Goal: Book appointment/travel/reservation

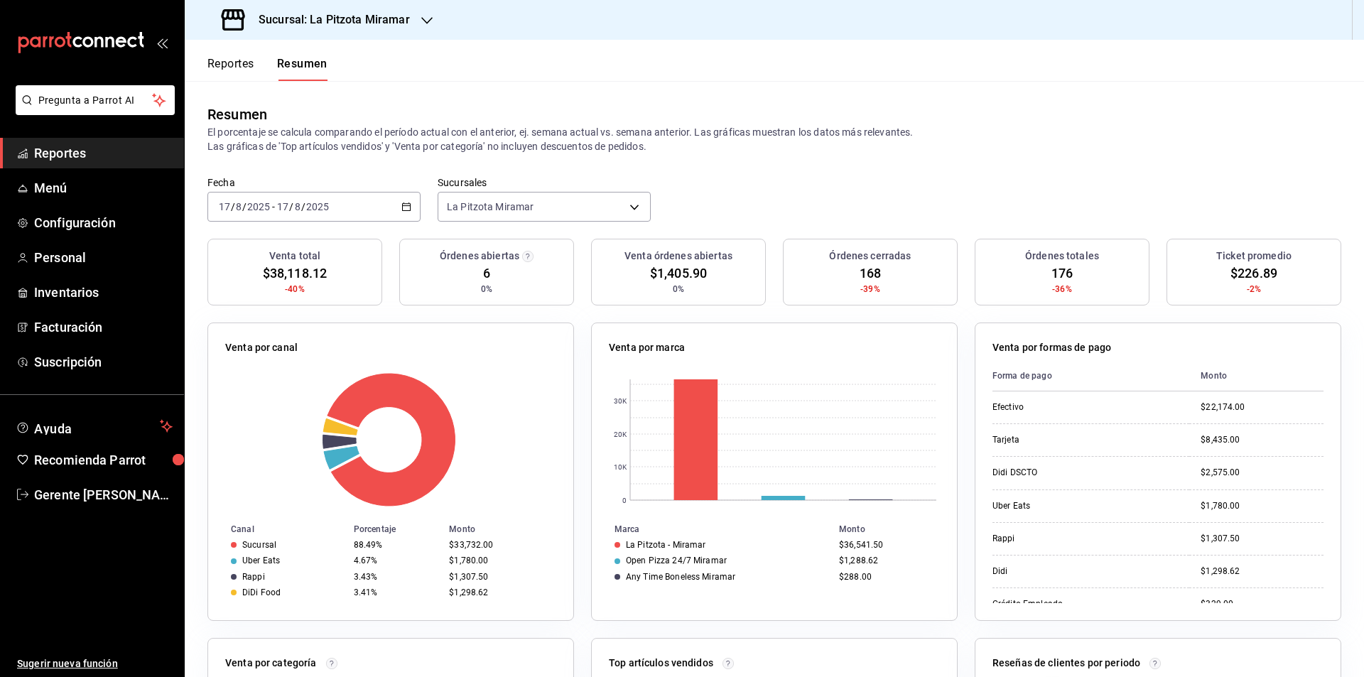
click at [398, 197] on div "[DATE] [DATE] - [DATE] [DATE]" at bounding box center [313, 207] width 213 height 30
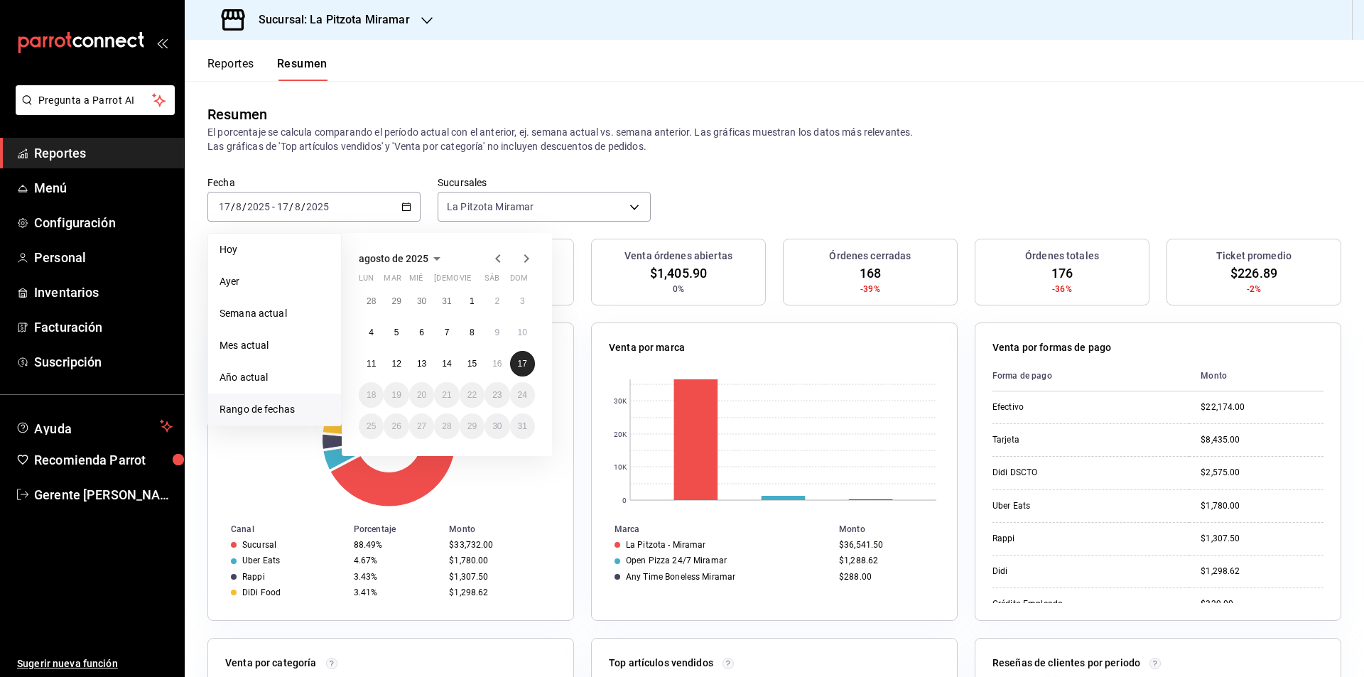
click at [523, 367] on button "17" at bounding box center [522, 364] width 25 height 26
click at [521, 367] on abbr "17" at bounding box center [522, 364] width 9 height 10
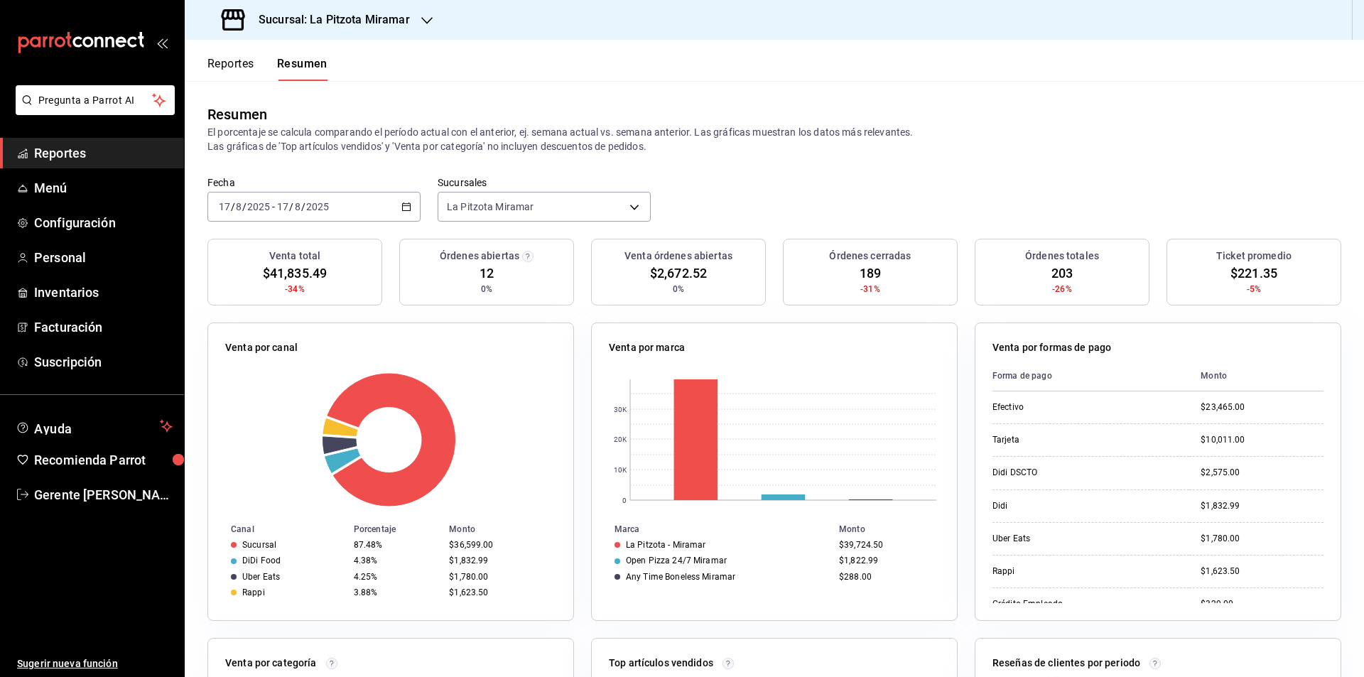
click at [404, 201] on div "[DATE] [DATE] - [DATE] [DATE]" at bounding box center [313, 207] width 213 height 30
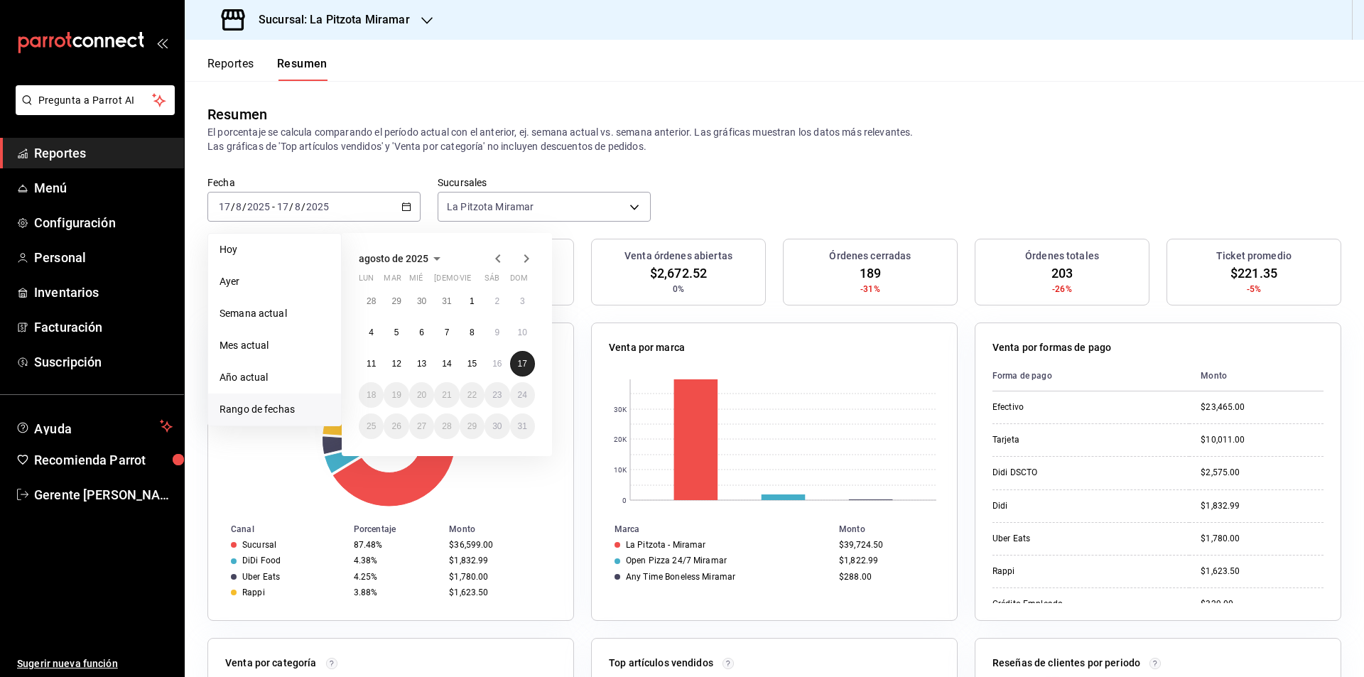
click at [513, 370] on button "17" at bounding box center [522, 364] width 25 height 26
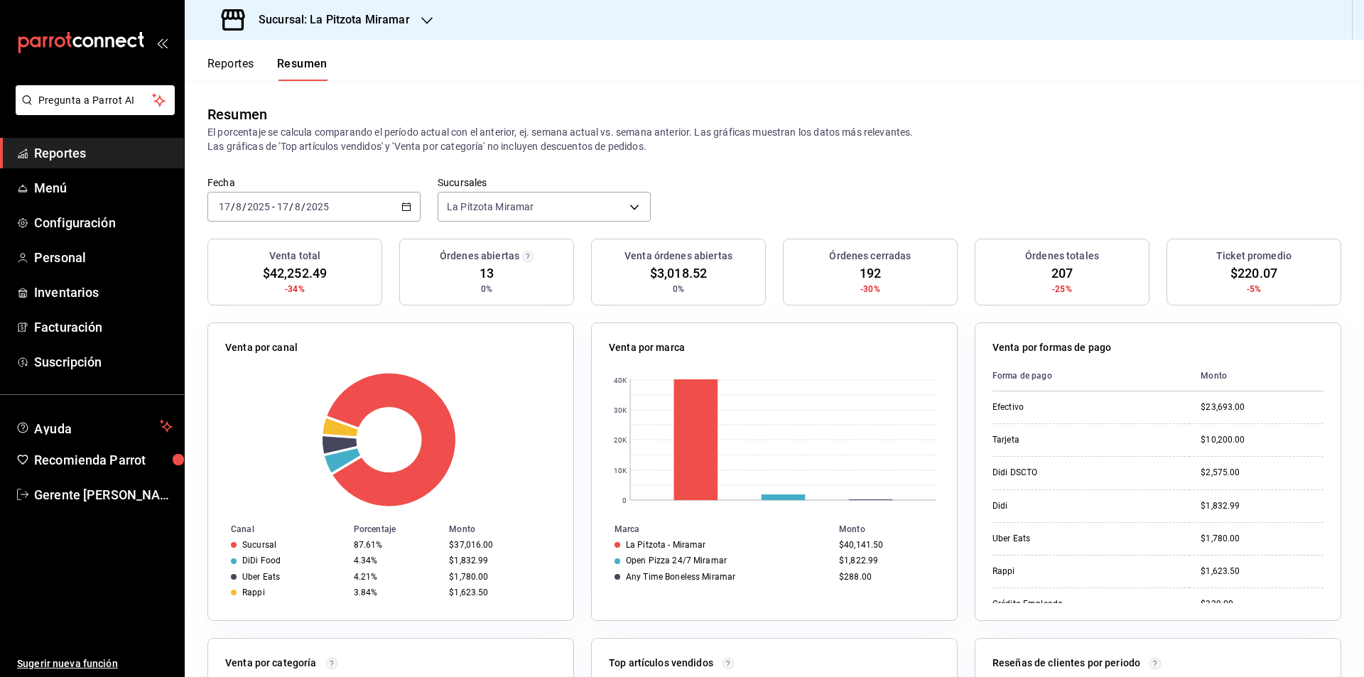
click at [408, 211] on icon "button" at bounding box center [406, 207] width 10 height 10
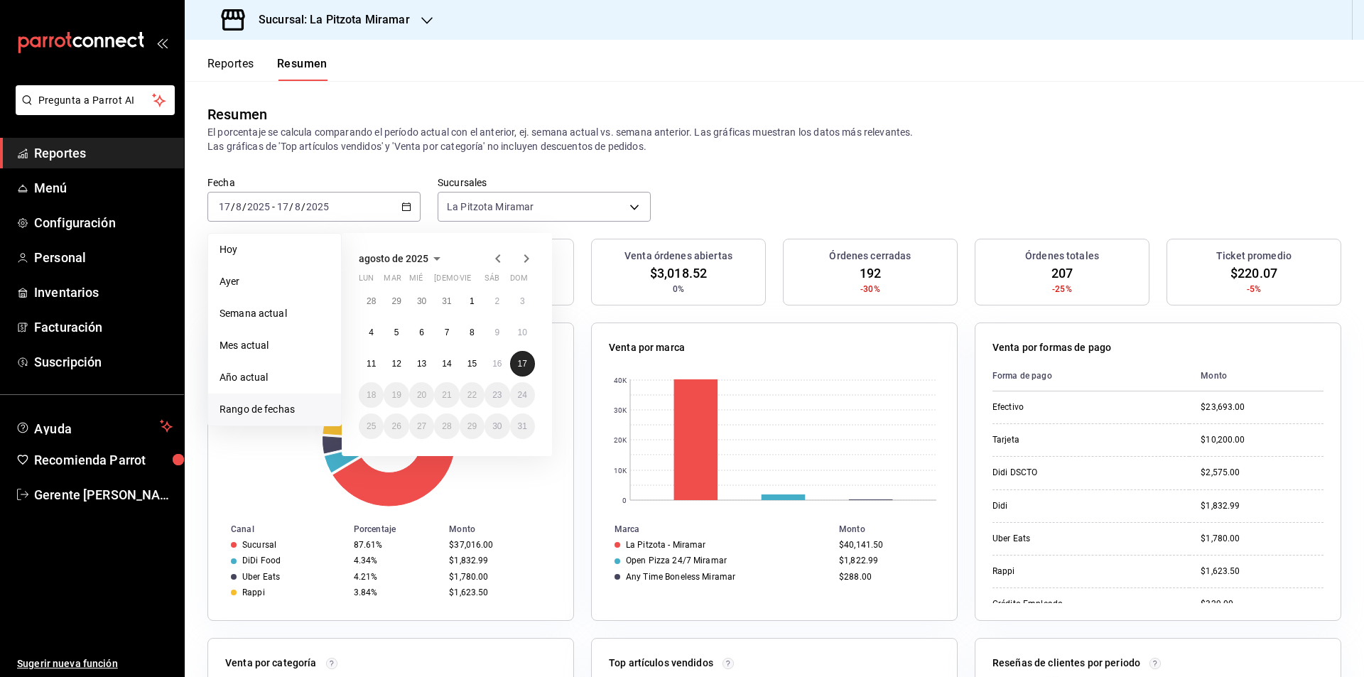
click at [524, 364] on abbr "17" at bounding box center [522, 364] width 9 height 10
click at [524, 365] on abbr "17" at bounding box center [522, 364] width 9 height 10
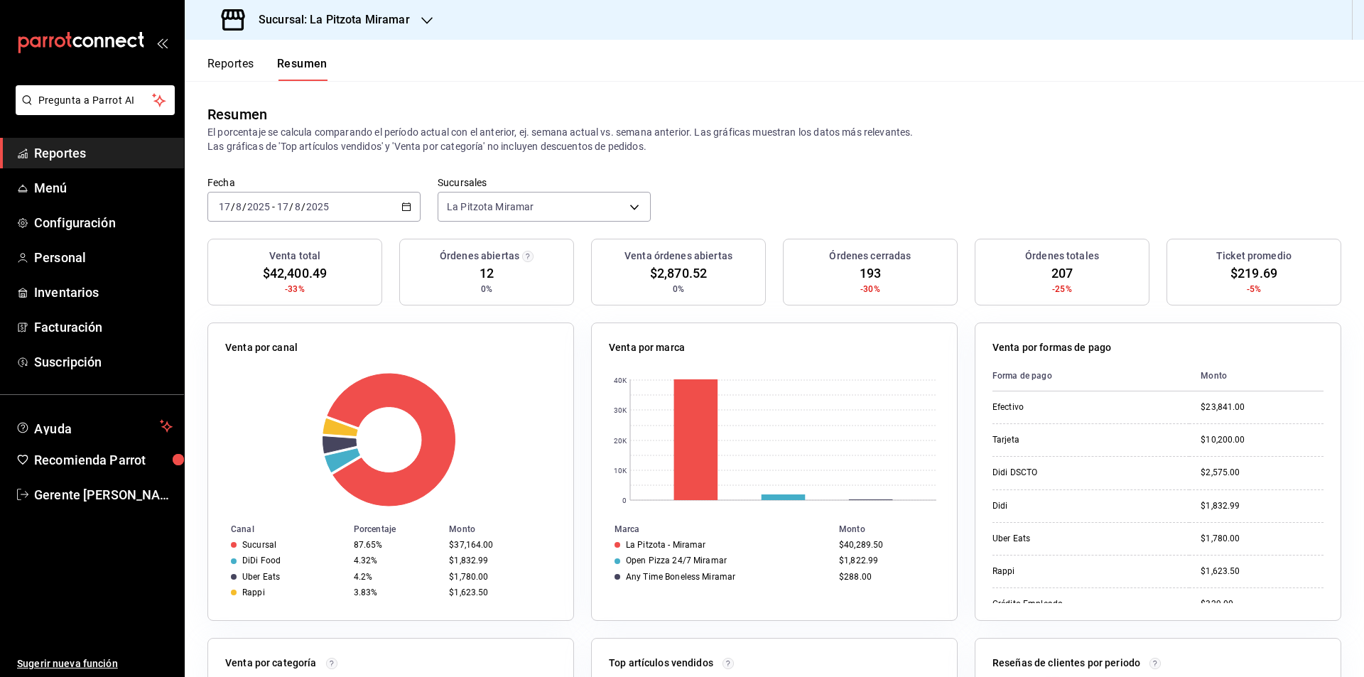
click at [399, 212] on div "[DATE] [DATE] - [DATE] [DATE]" at bounding box center [313, 207] width 213 height 30
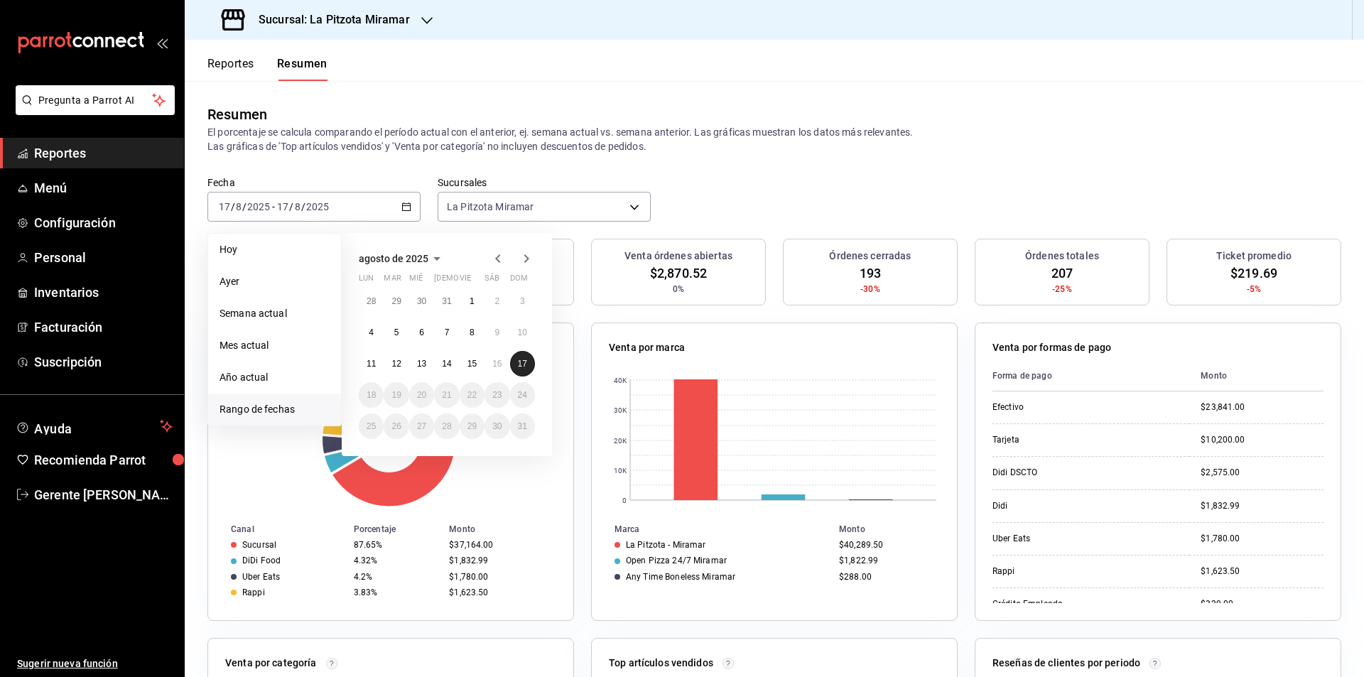
click at [514, 359] on button "17" at bounding box center [522, 364] width 25 height 26
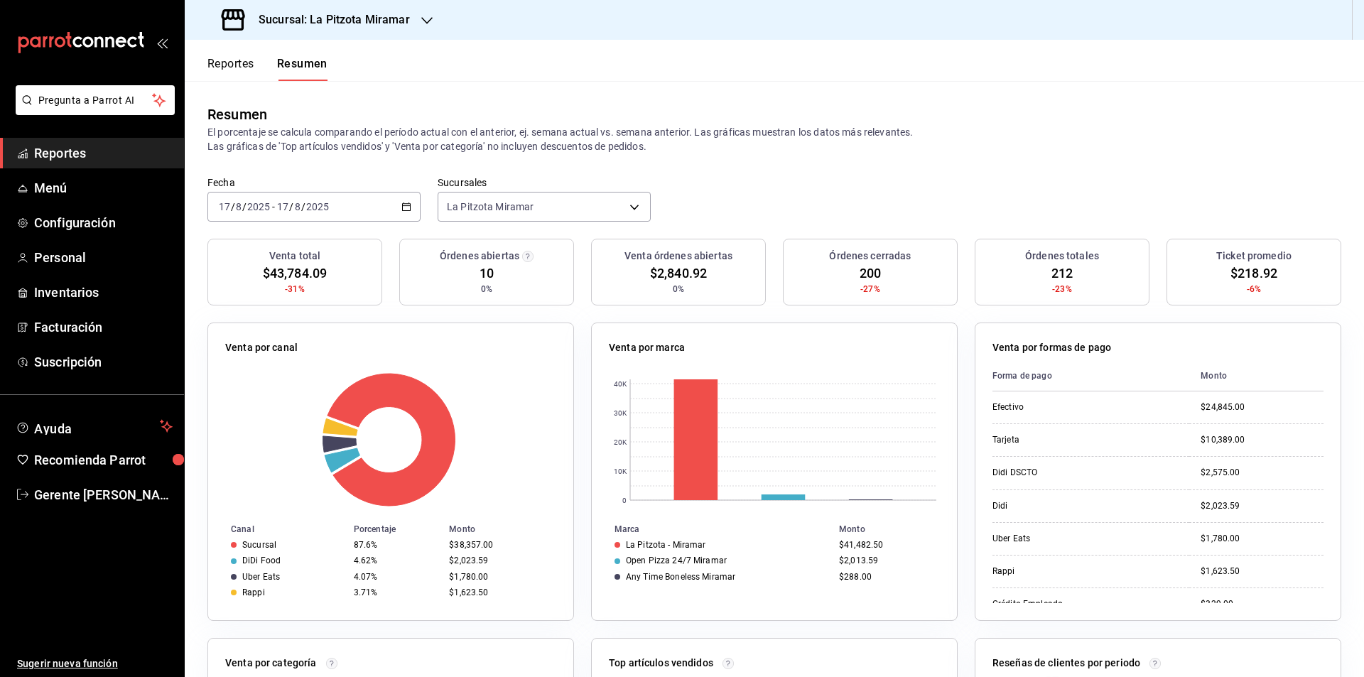
click at [403, 205] on icon "button" at bounding box center [406, 207] width 10 height 10
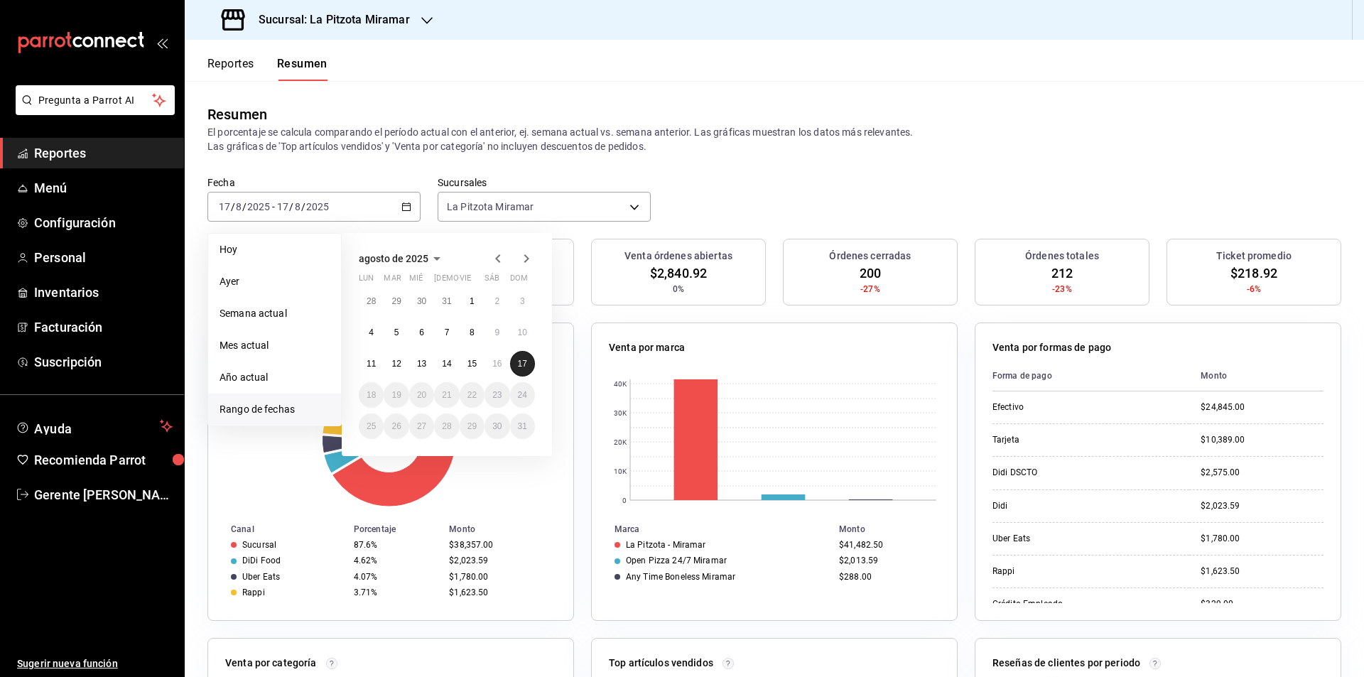
click at [516, 369] on button "17" at bounding box center [522, 364] width 25 height 26
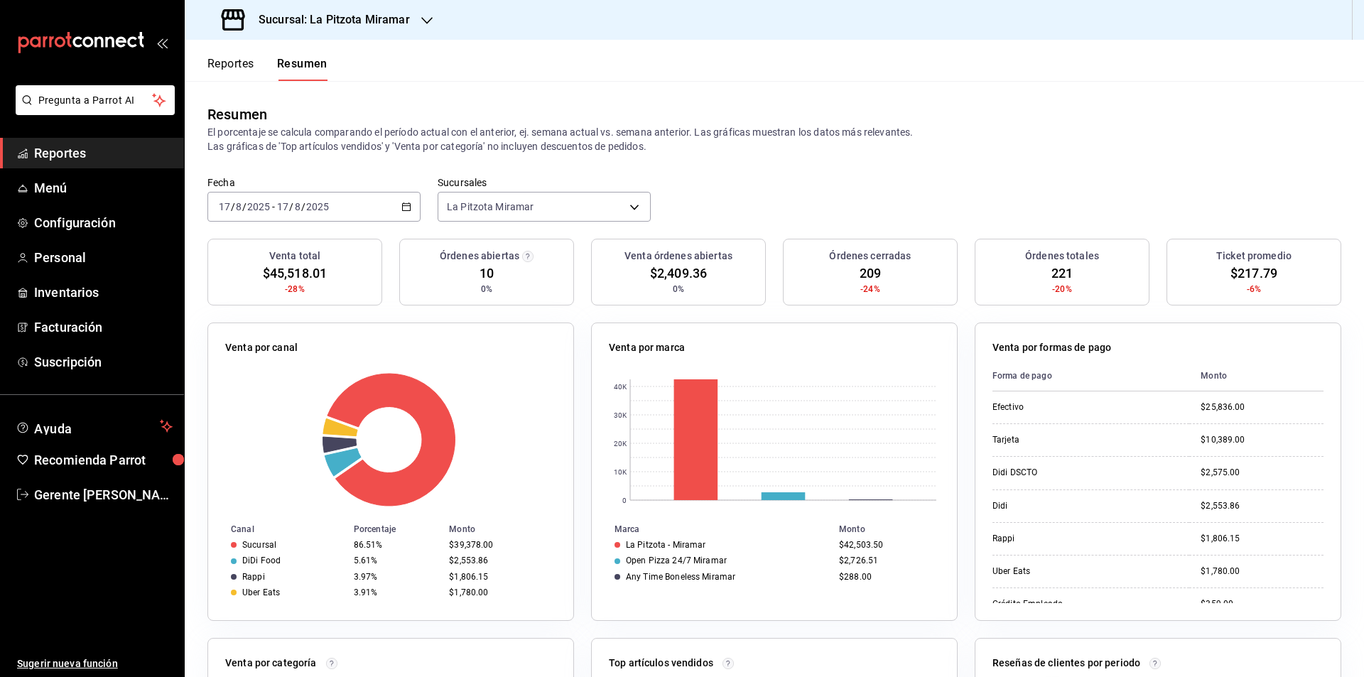
click at [408, 198] on div "[DATE] [DATE] - [DATE] [DATE]" at bounding box center [313, 207] width 213 height 30
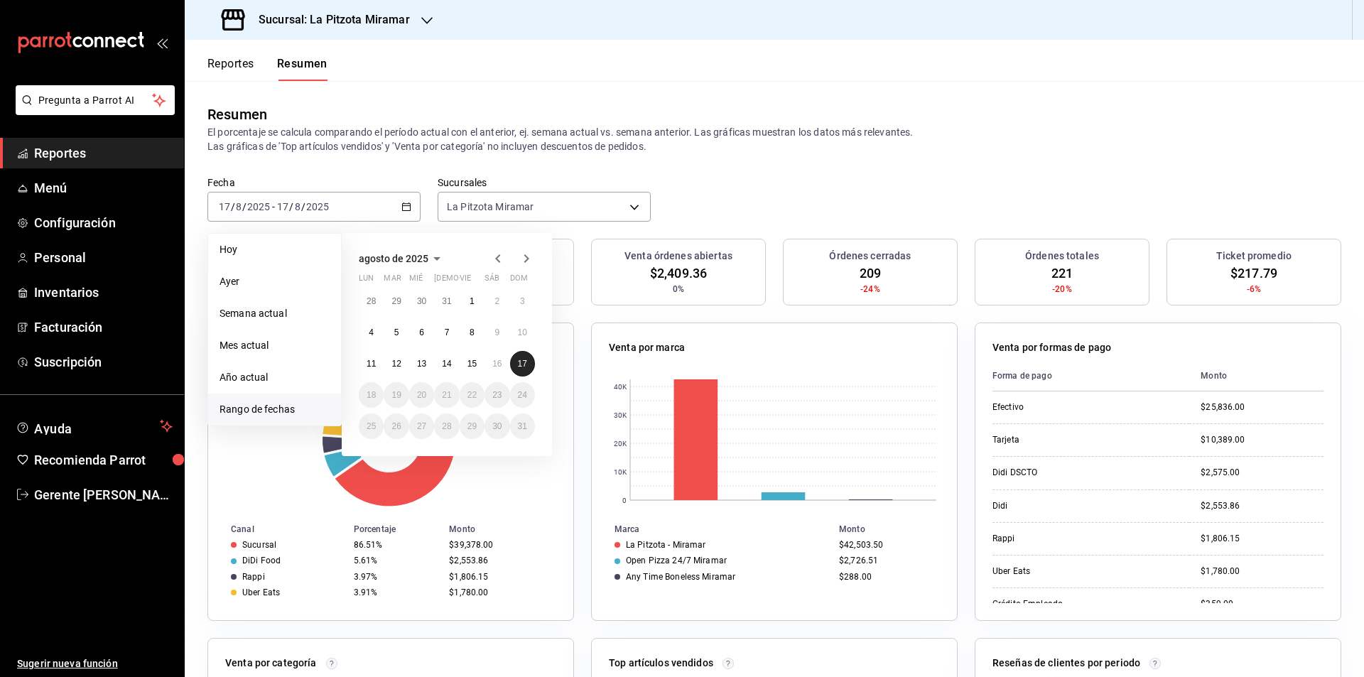
click at [532, 362] on button "17" at bounding box center [522, 364] width 25 height 26
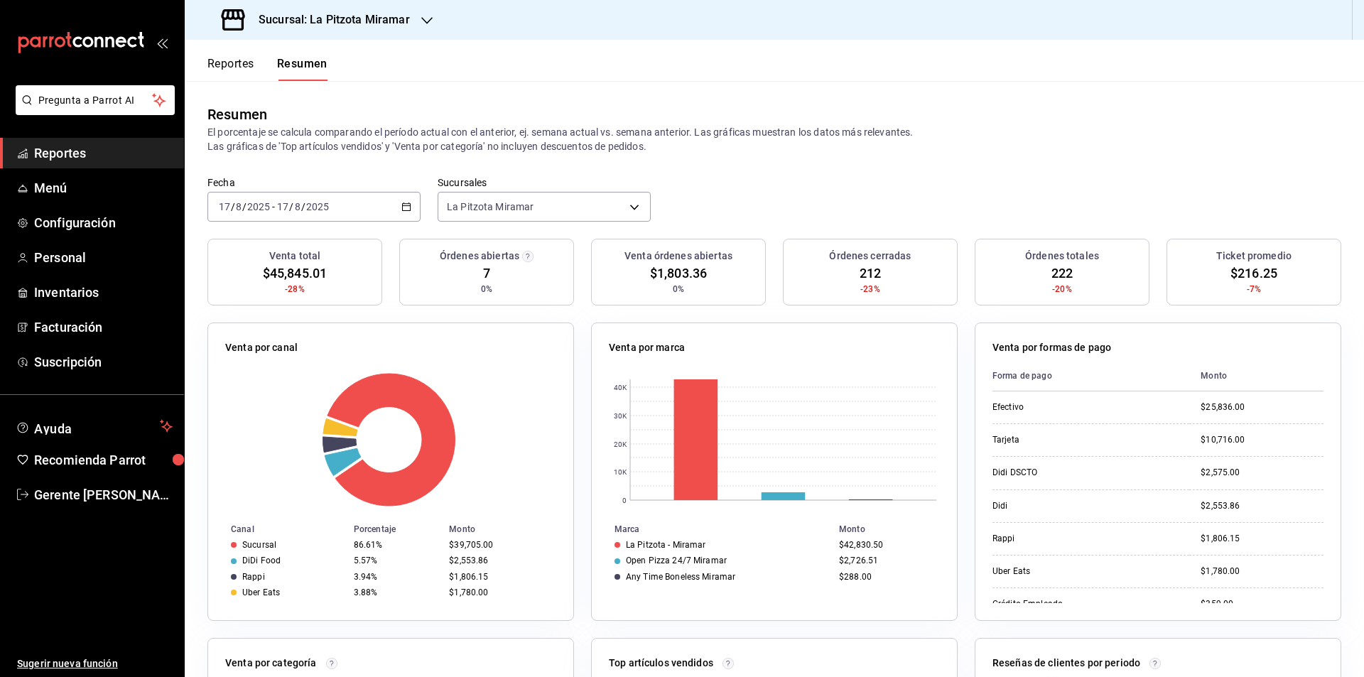
click at [406, 199] on div "[DATE] [DATE] - [DATE] [DATE]" at bounding box center [313, 207] width 213 height 30
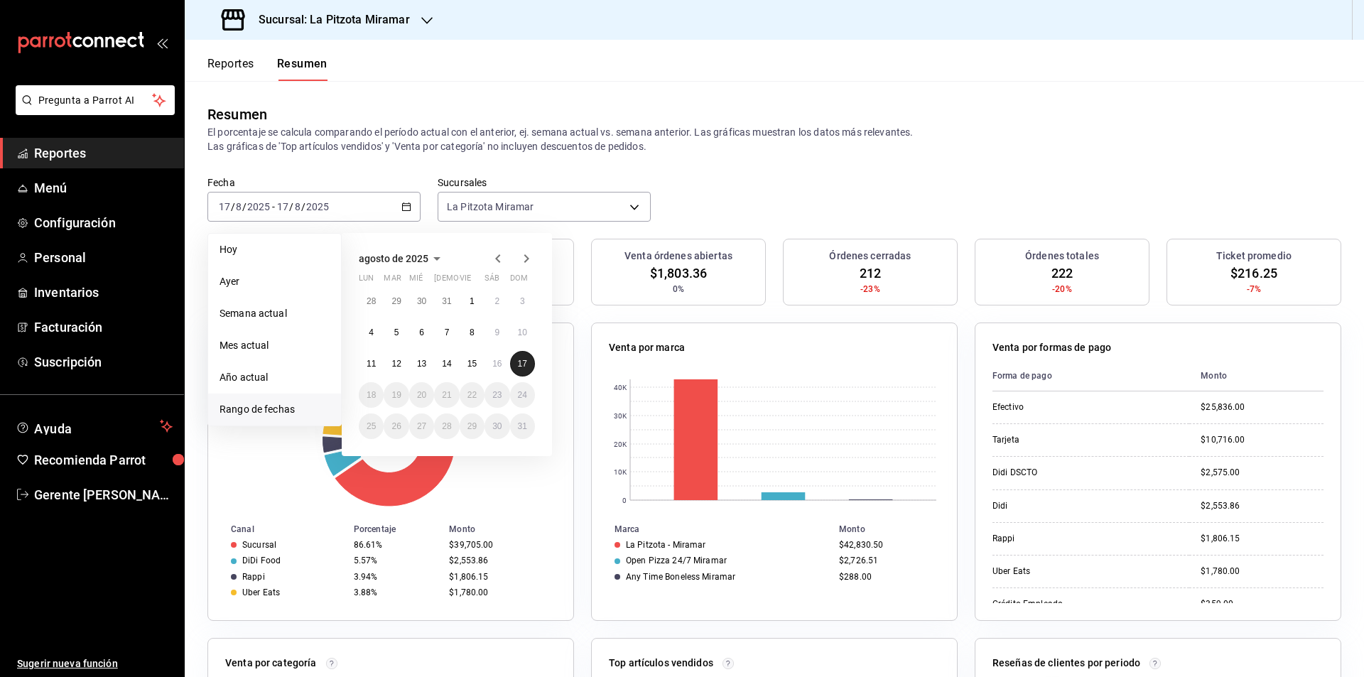
click at [529, 370] on button "17" at bounding box center [522, 364] width 25 height 26
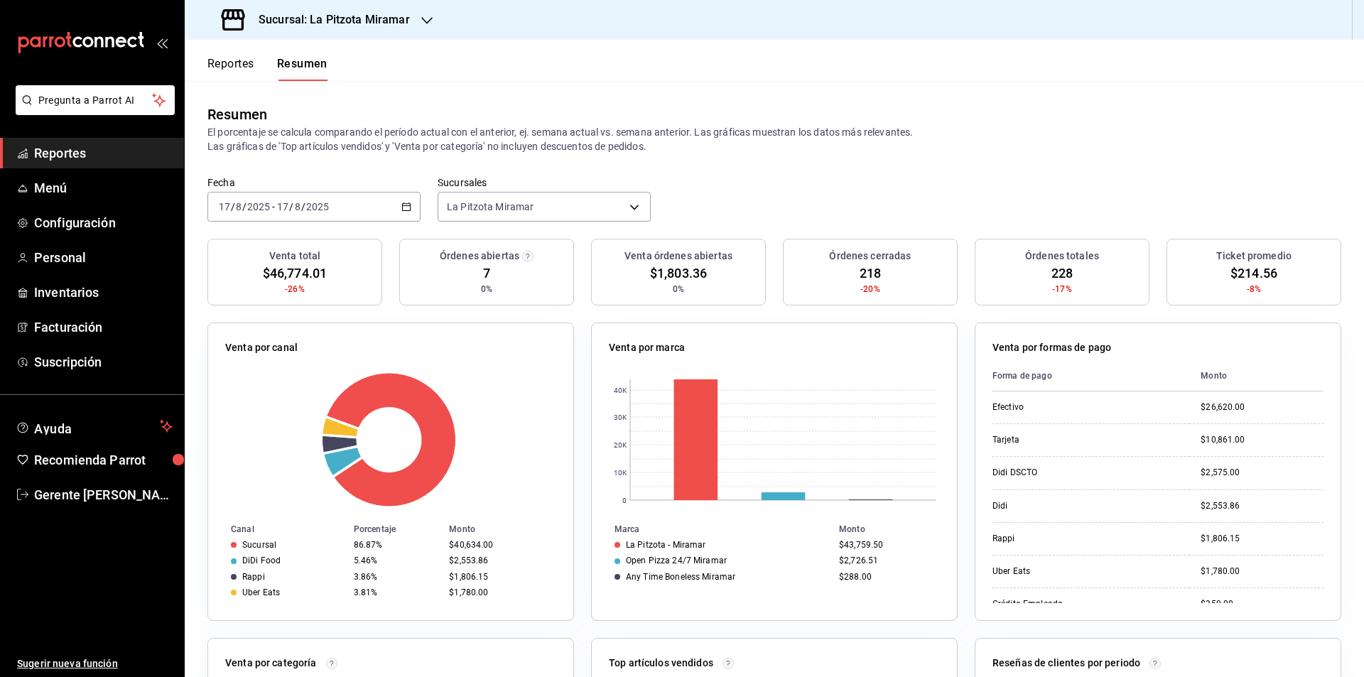
drag, startPoint x: 406, startPoint y: 207, endPoint x: 418, endPoint y: 217, distance: 16.2
click at [405, 207] on icon "button" at bounding box center [406, 207] width 10 height 10
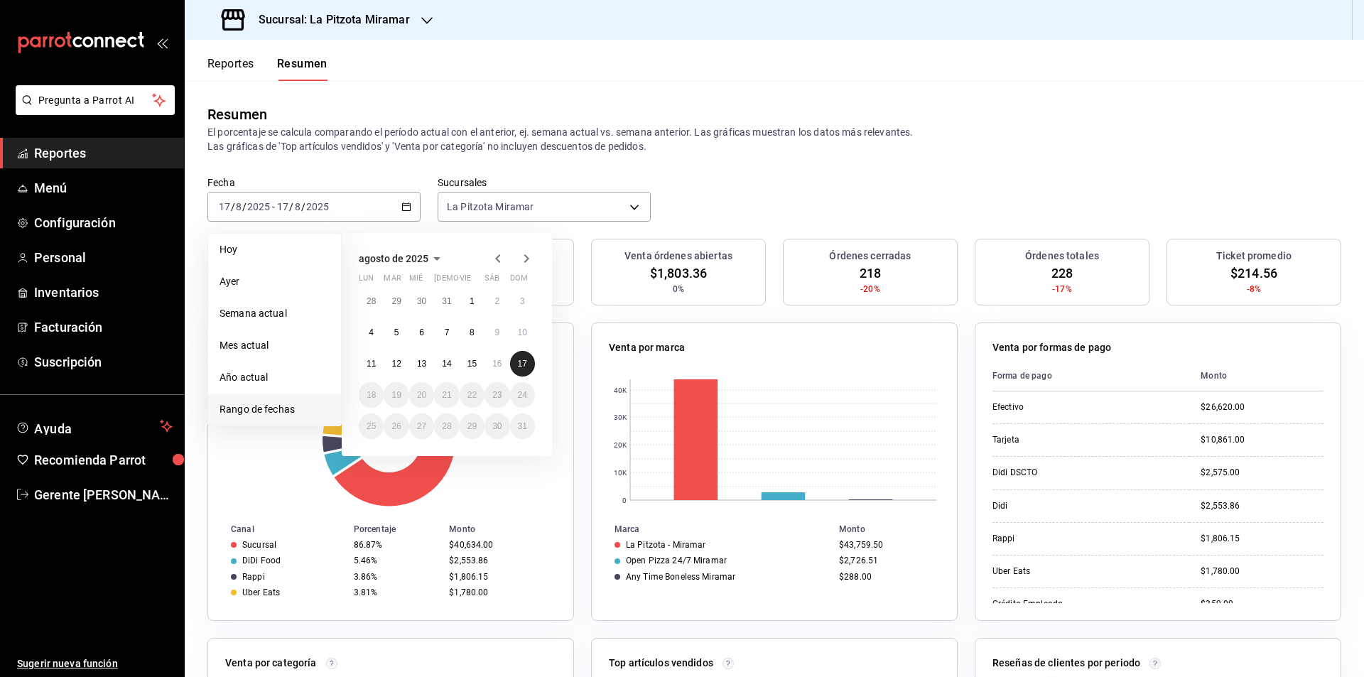
click at [514, 359] on button "17" at bounding box center [522, 364] width 25 height 26
click at [513, 358] on button "17" at bounding box center [522, 364] width 25 height 26
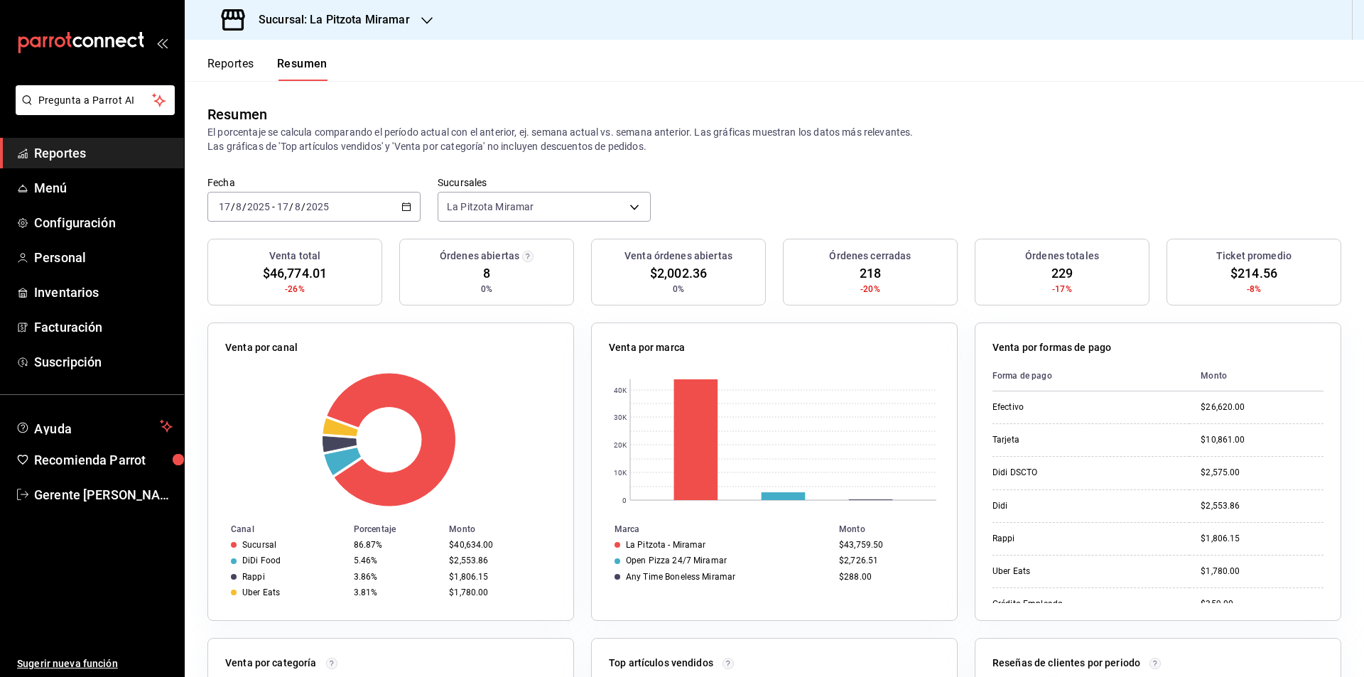
click at [408, 202] on div "[DATE] [DATE] - [DATE] [DATE]" at bounding box center [313, 207] width 213 height 30
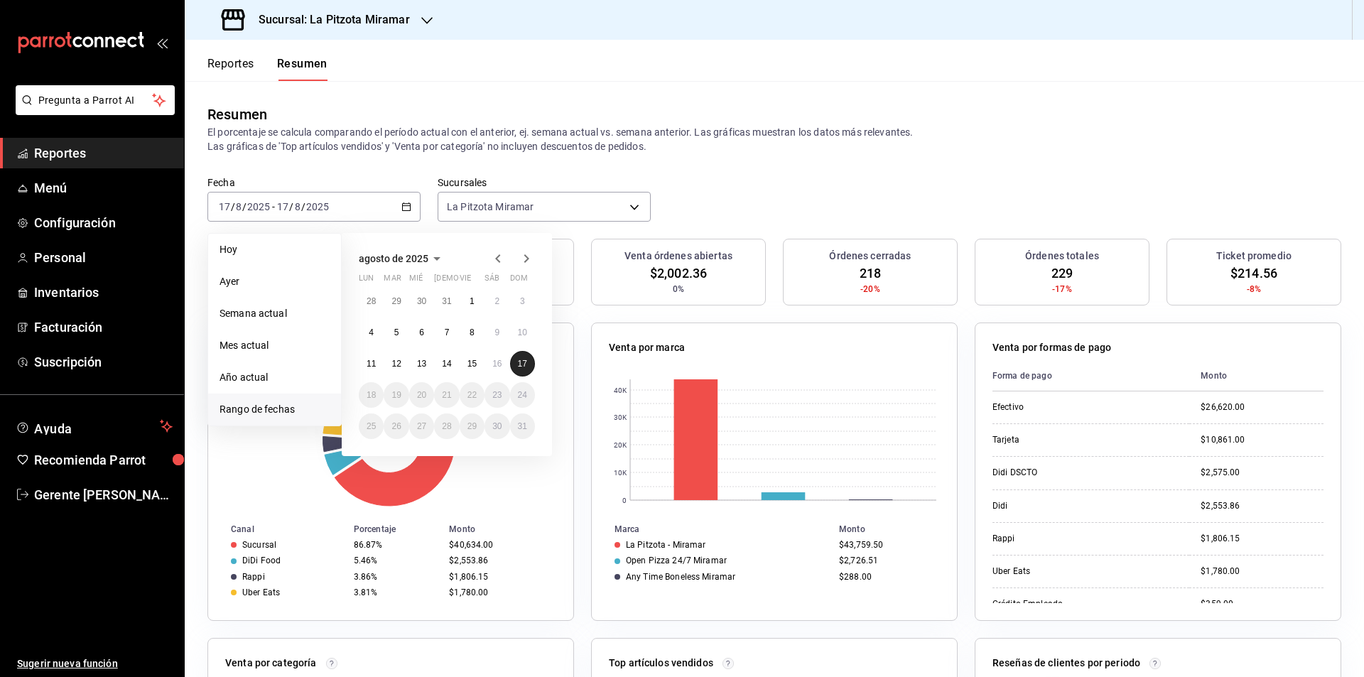
click at [521, 369] on abbr "17" at bounding box center [522, 364] width 9 height 10
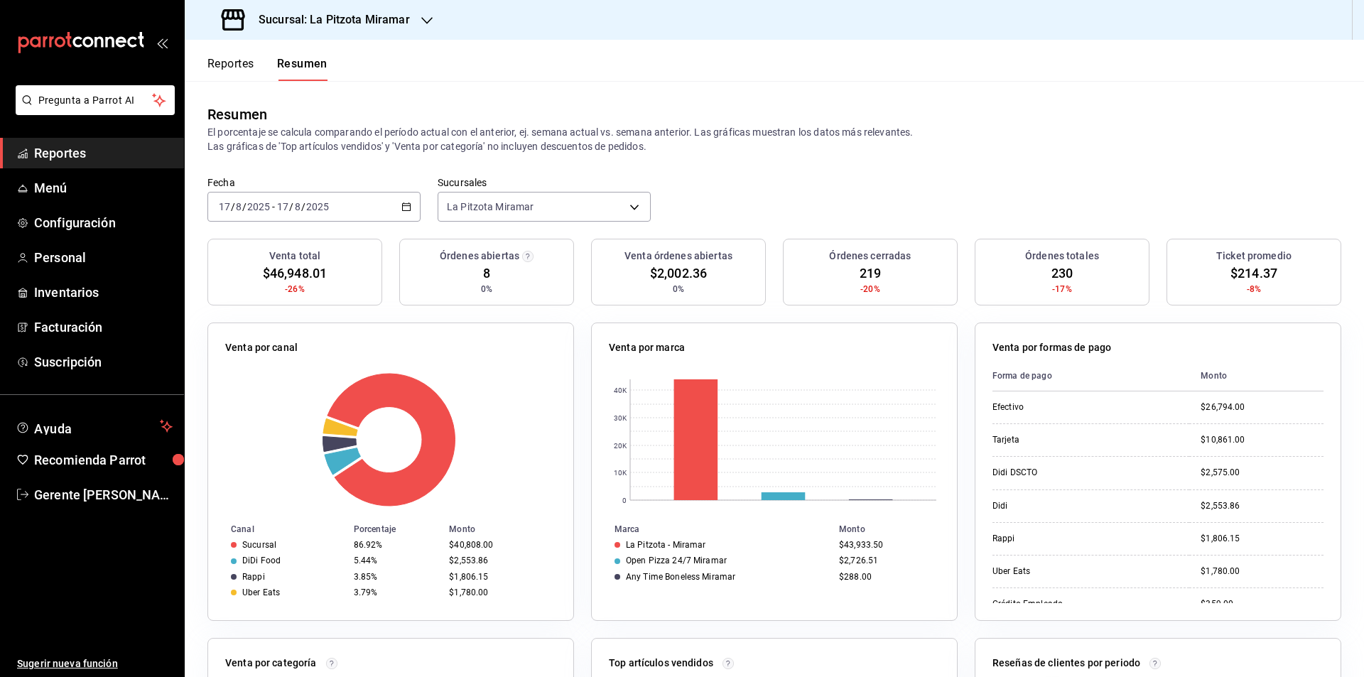
click at [407, 212] on div "[DATE] [DATE] - [DATE] [DATE]" at bounding box center [313, 207] width 213 height 30
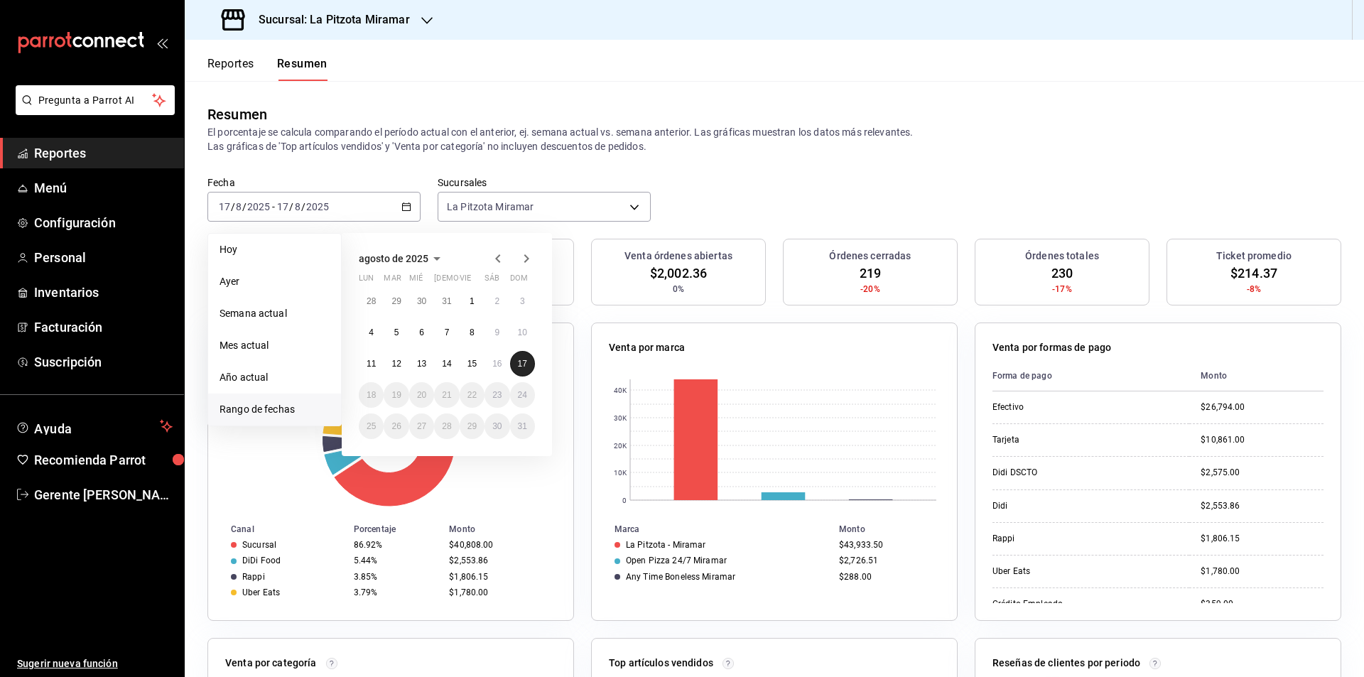
click at [522, 354] on button "17" at bounding box center [522, 364] width 25 height 26
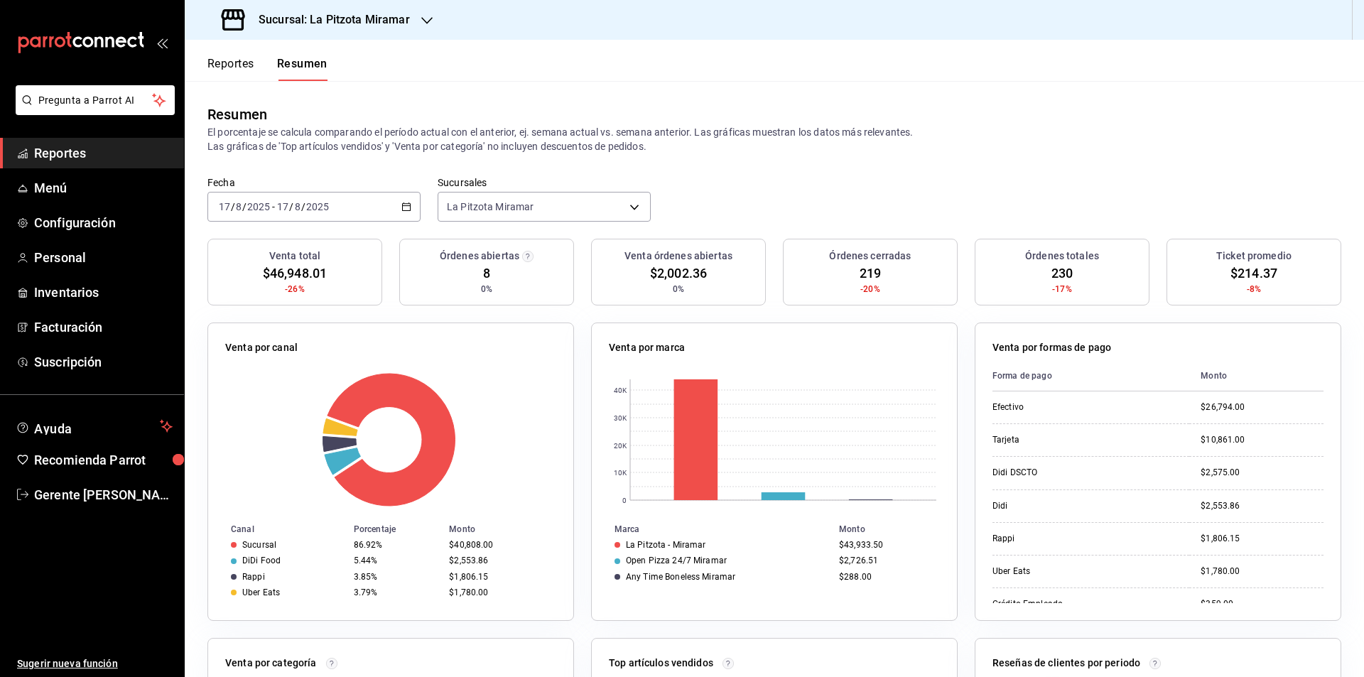
click at [408, 219] on div "[DATE] [DATE] - [DATE] [DATE]" at bounding box center [313, 207] width 213 height 30
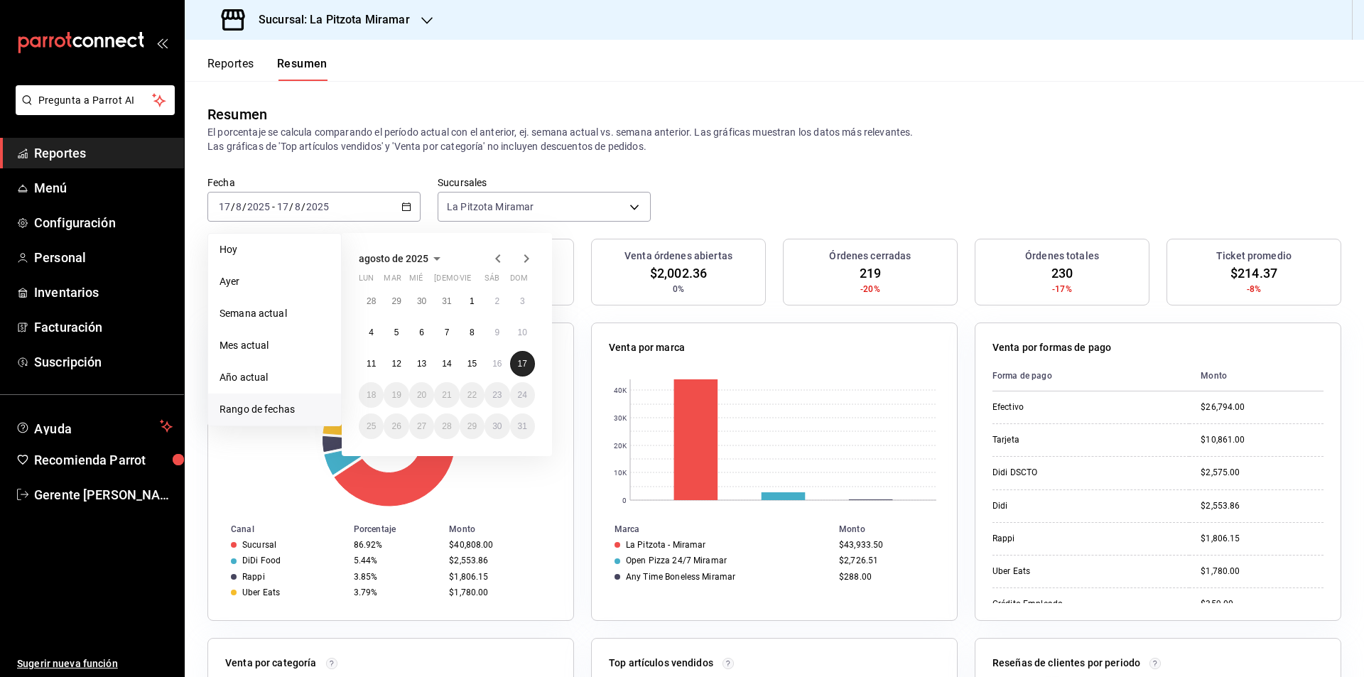
click at [523, 354] on button "17" at bounding box center [522, 364] width 25 height 26
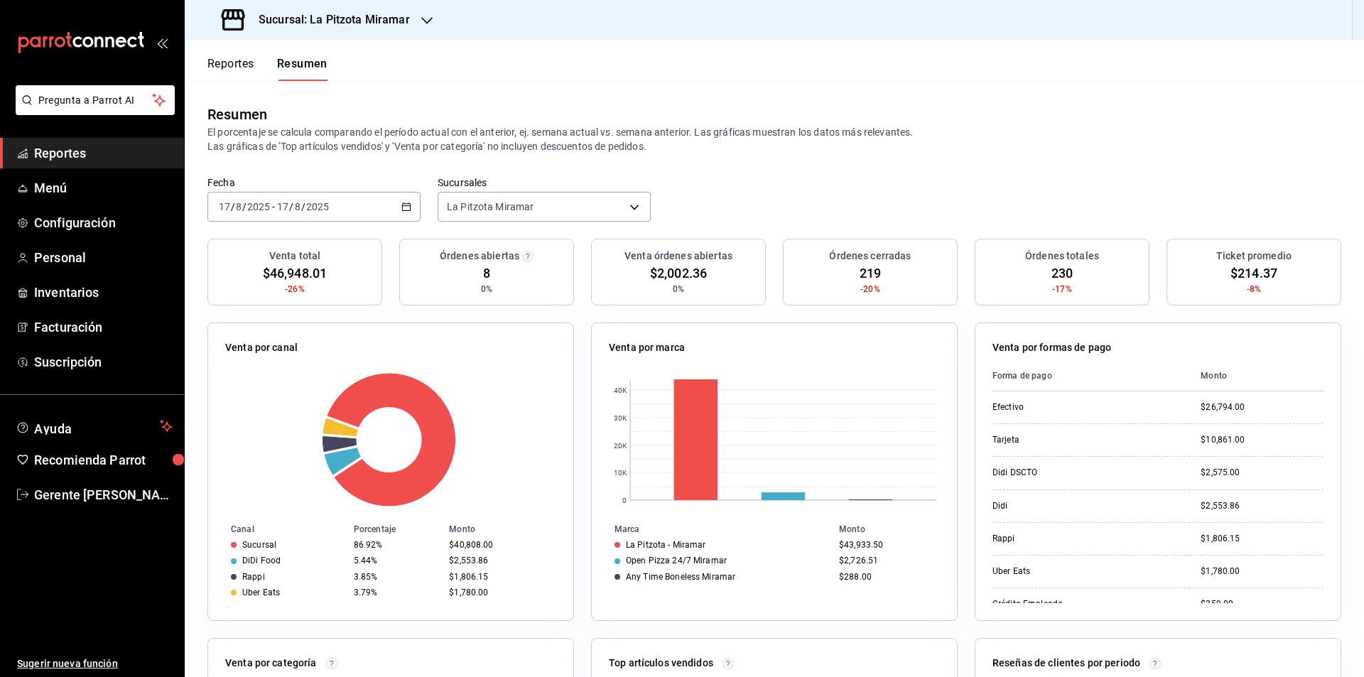
click at [952, 178] on div "Fecha [DATE] [DATE] - [DATE] [DATE] Sucursales [GEOGRAPHIC_DATA] Miramar [objec…" at bounding box center [774, 207] width 1179 height 63
